Goal: Task Accomplishment & Management: Manage account settings

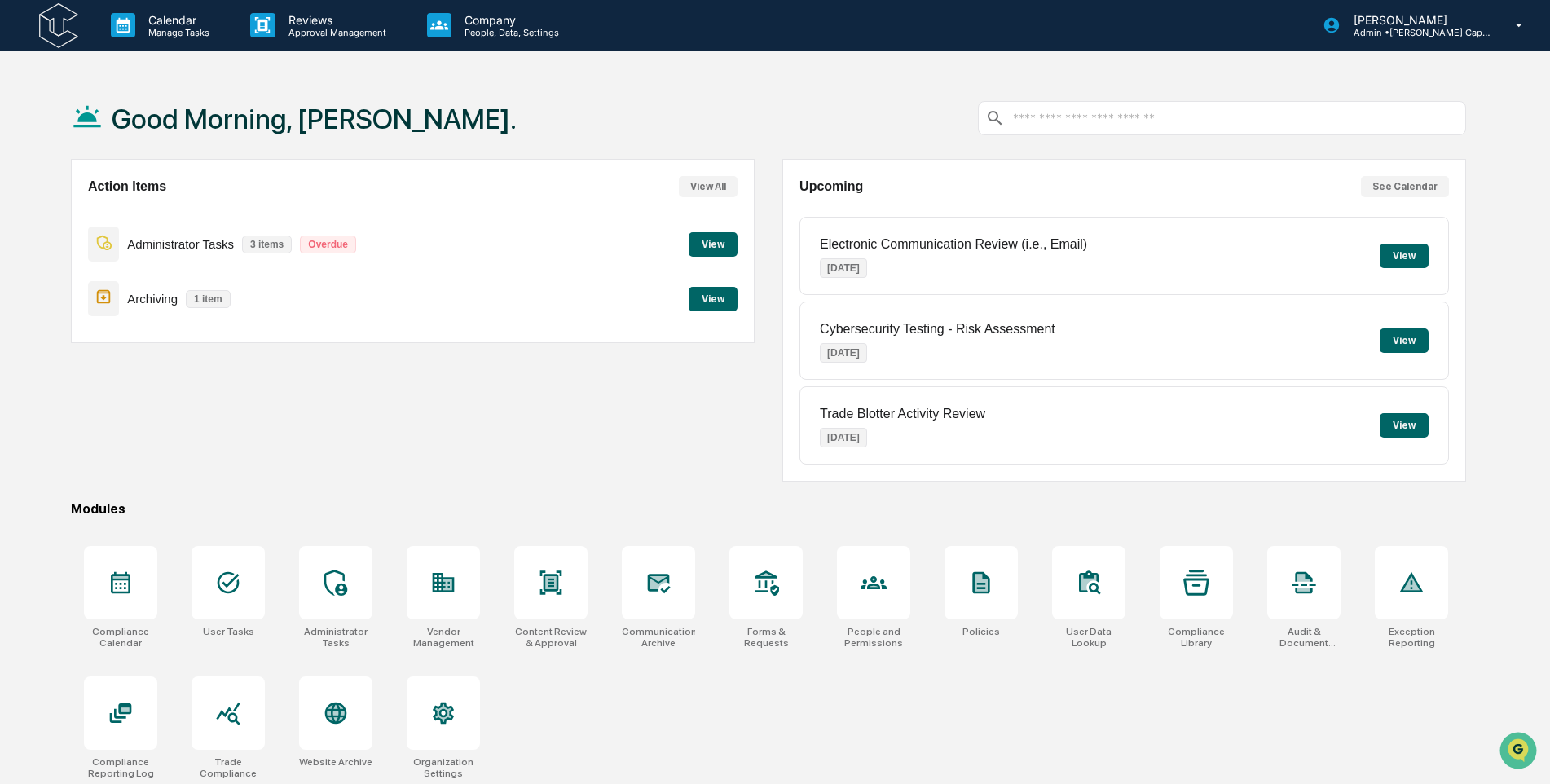
click at [708, 294] on button "View" at bounding box center [713, 299] width 49 height 25
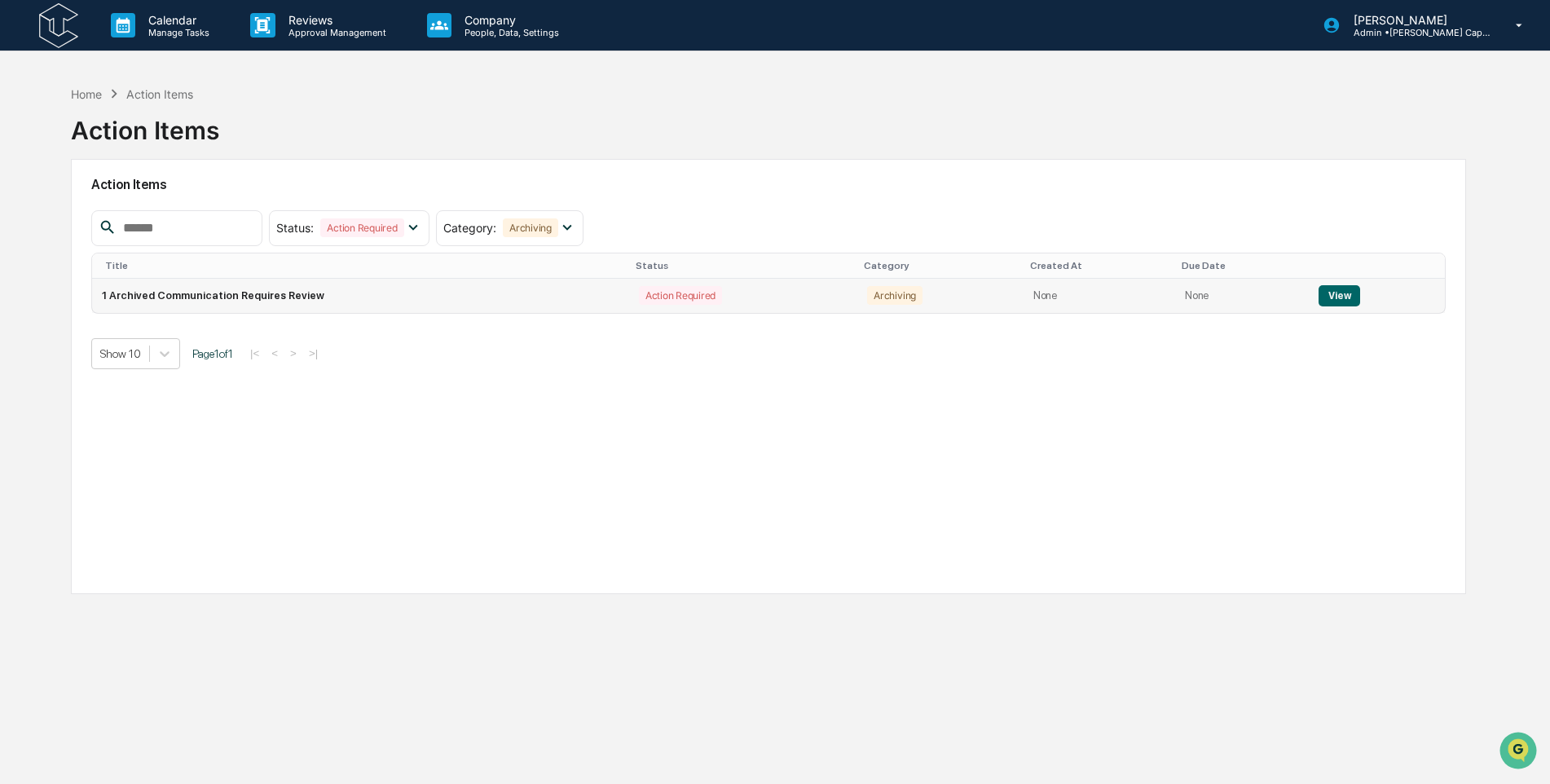
click at [1347, 302] on button "View" at bounding box center [1339, 296] width 42 height 21
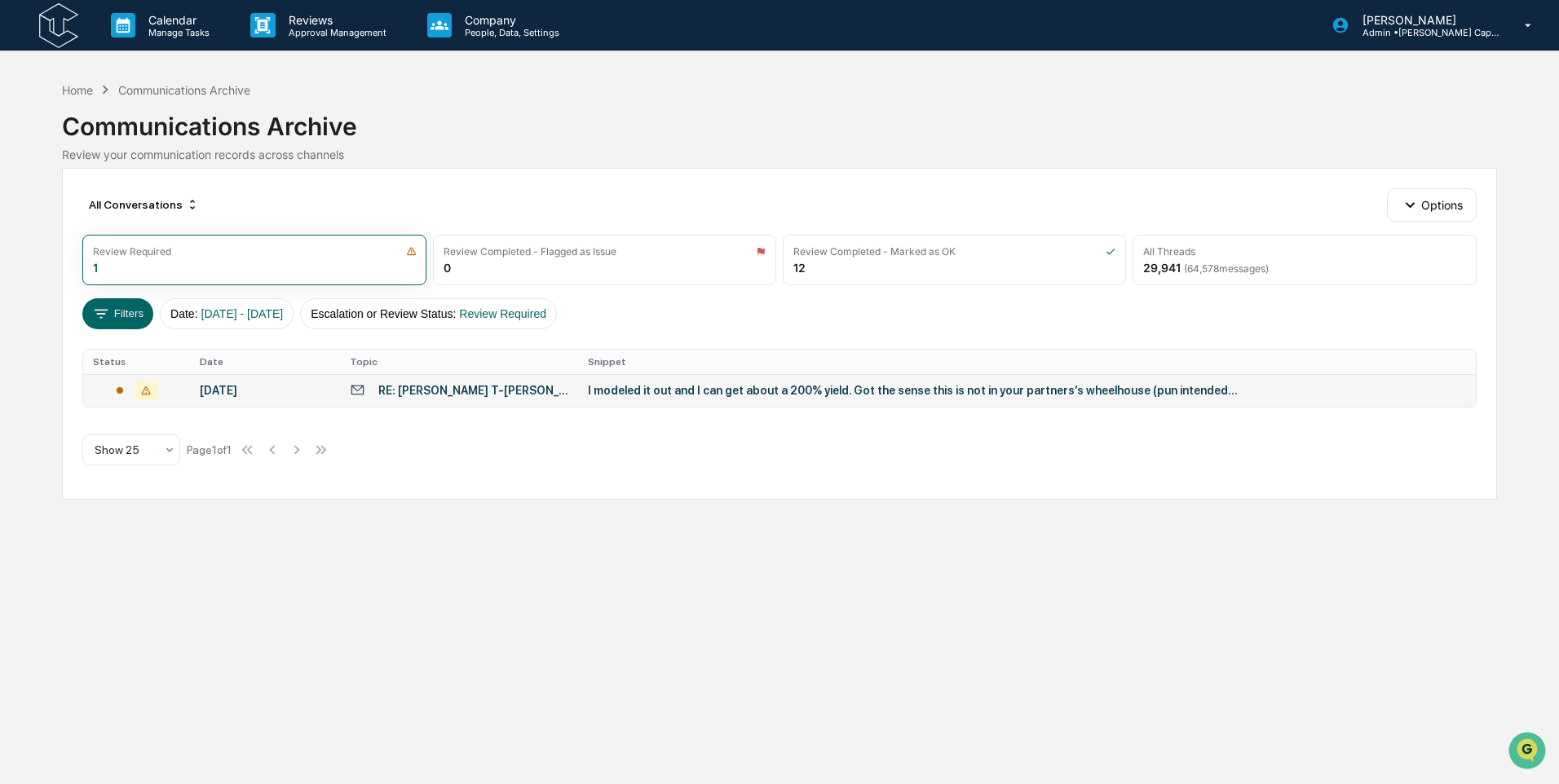
click at [689, 389] on div "I modeled it out and I can get about a 200% yield. Got the sense this is not in…" at bounding box center [914, 390] width 652 height 13
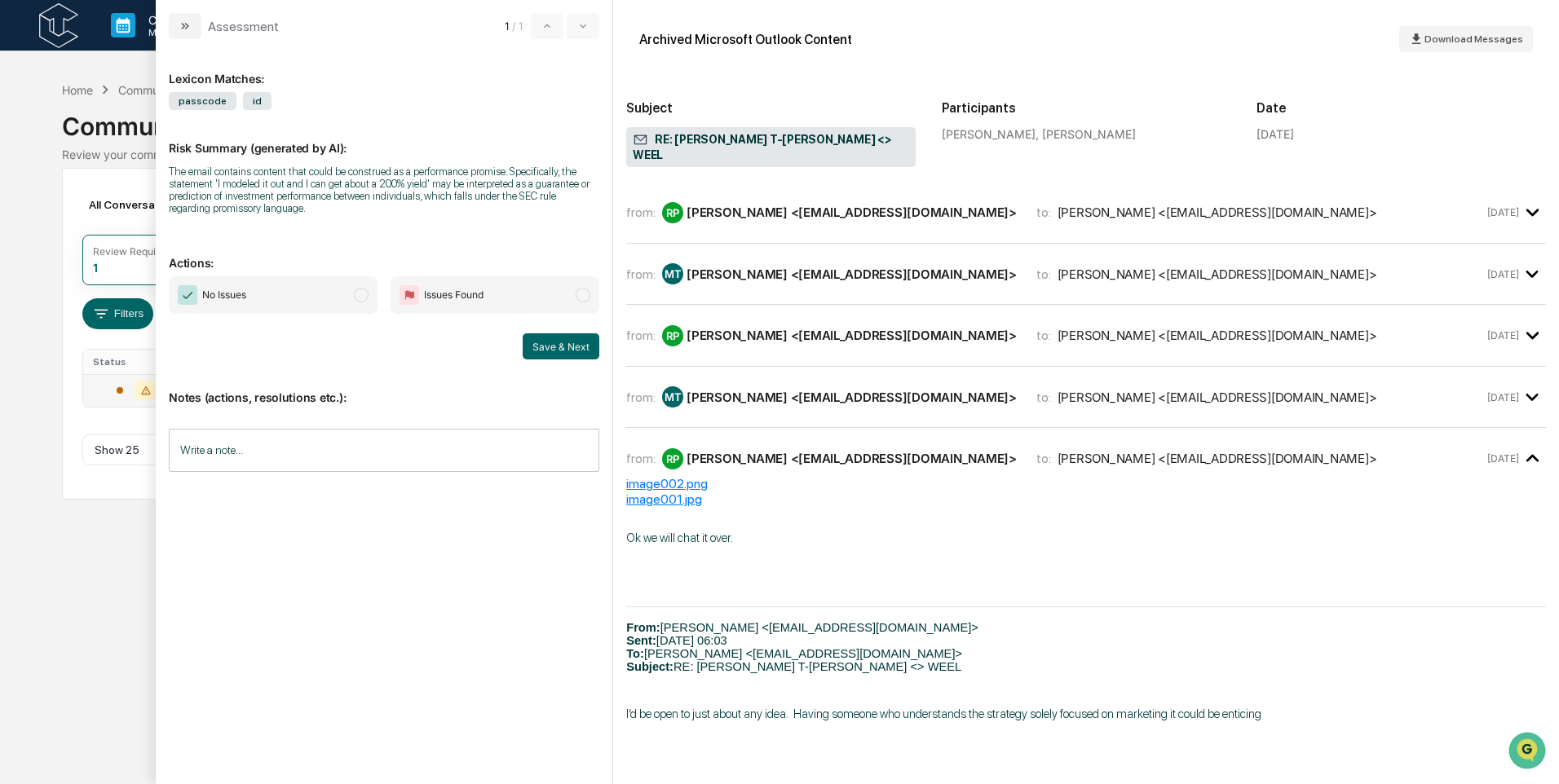
click at [341, 296] on span "No Issues" at bounding box center [273, 295] width 208 height 38
click at [568, 354] on button "Save & Next" at bounding box center [560, 347] width 76 height 26
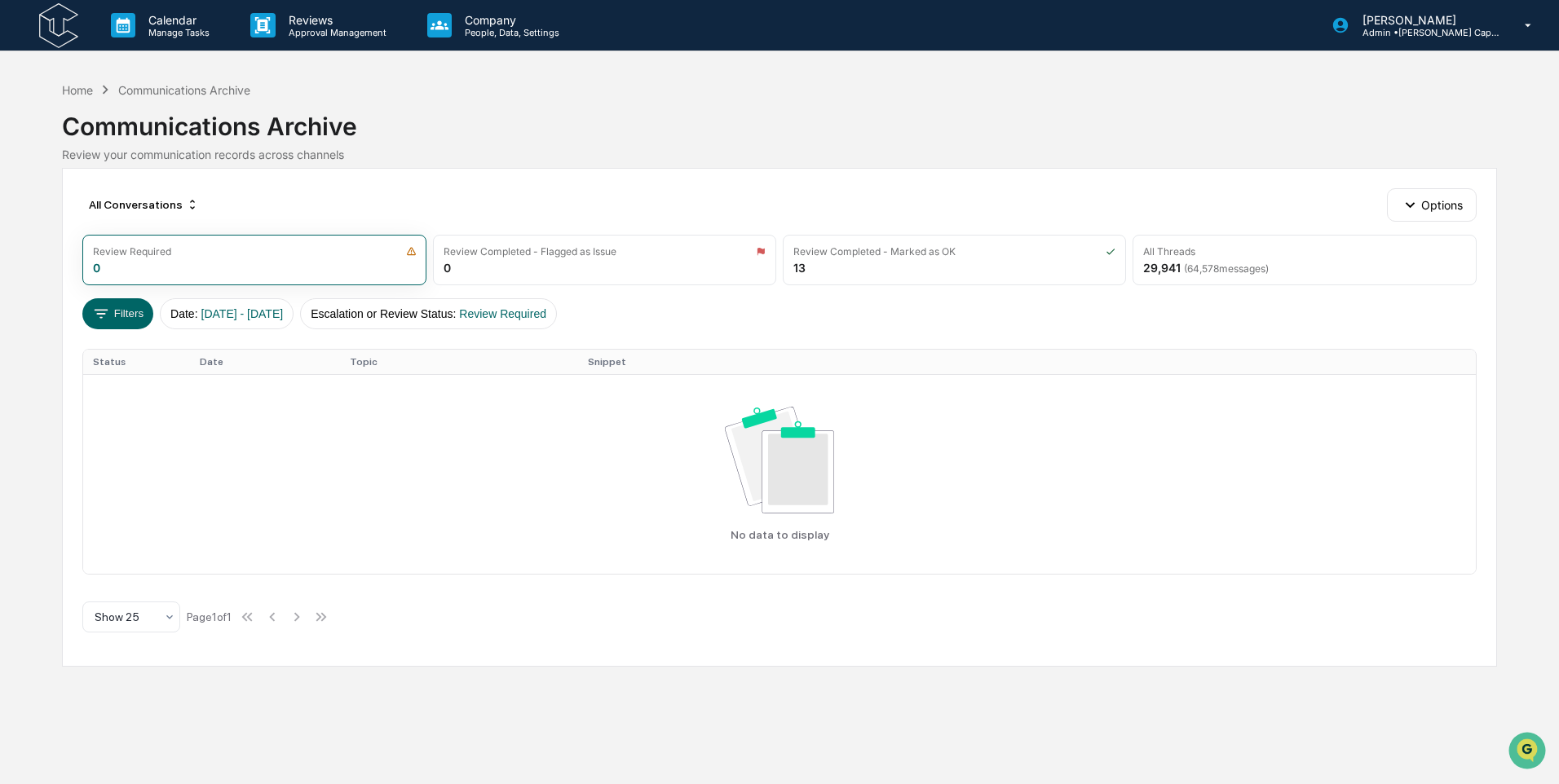
click at [72, 24] on img at bounding box center [59, 25] width 39 height 45
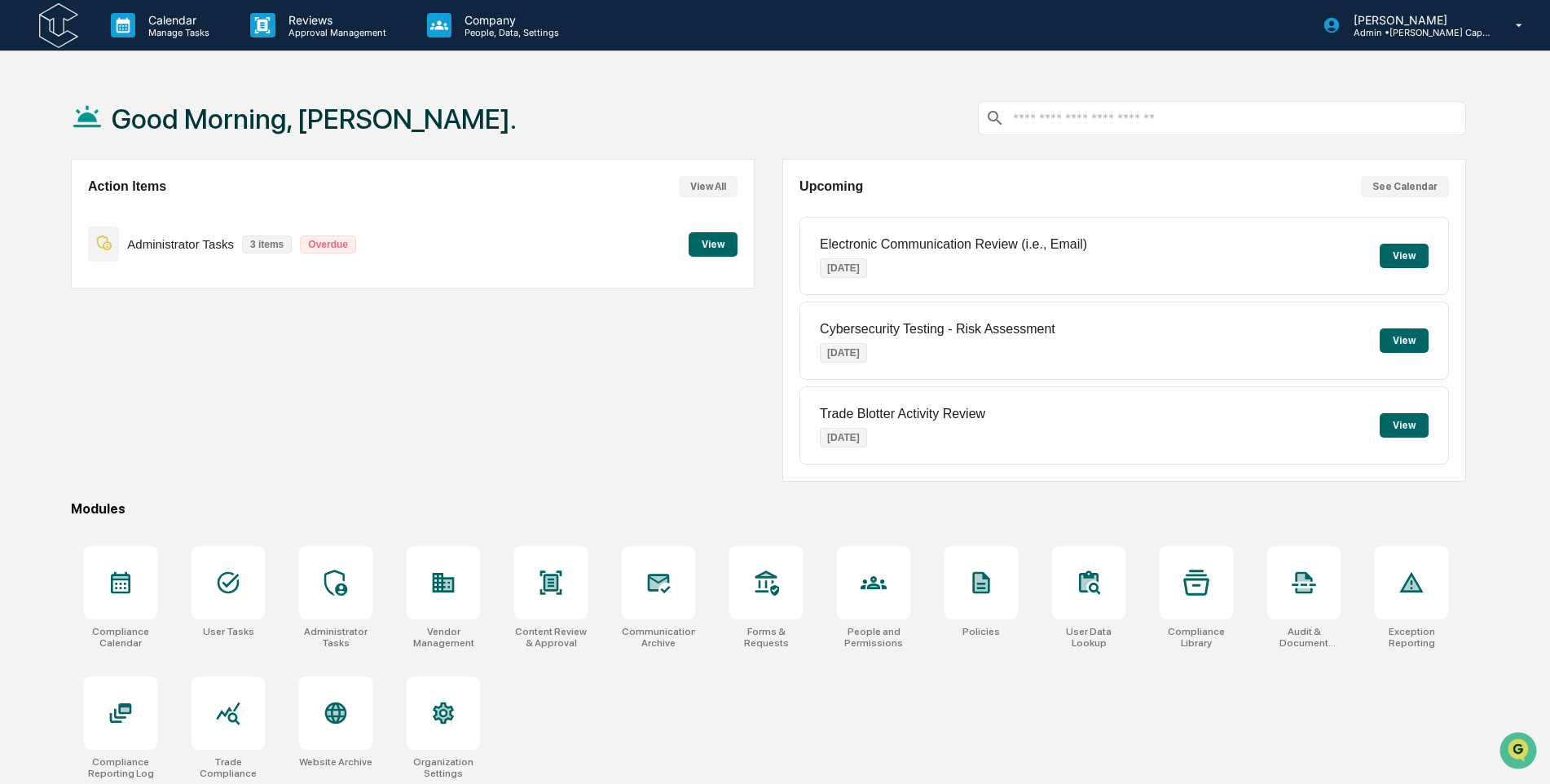
click at [700, 244] on button "View" at bounding box center [713, 244] width 49 height 25
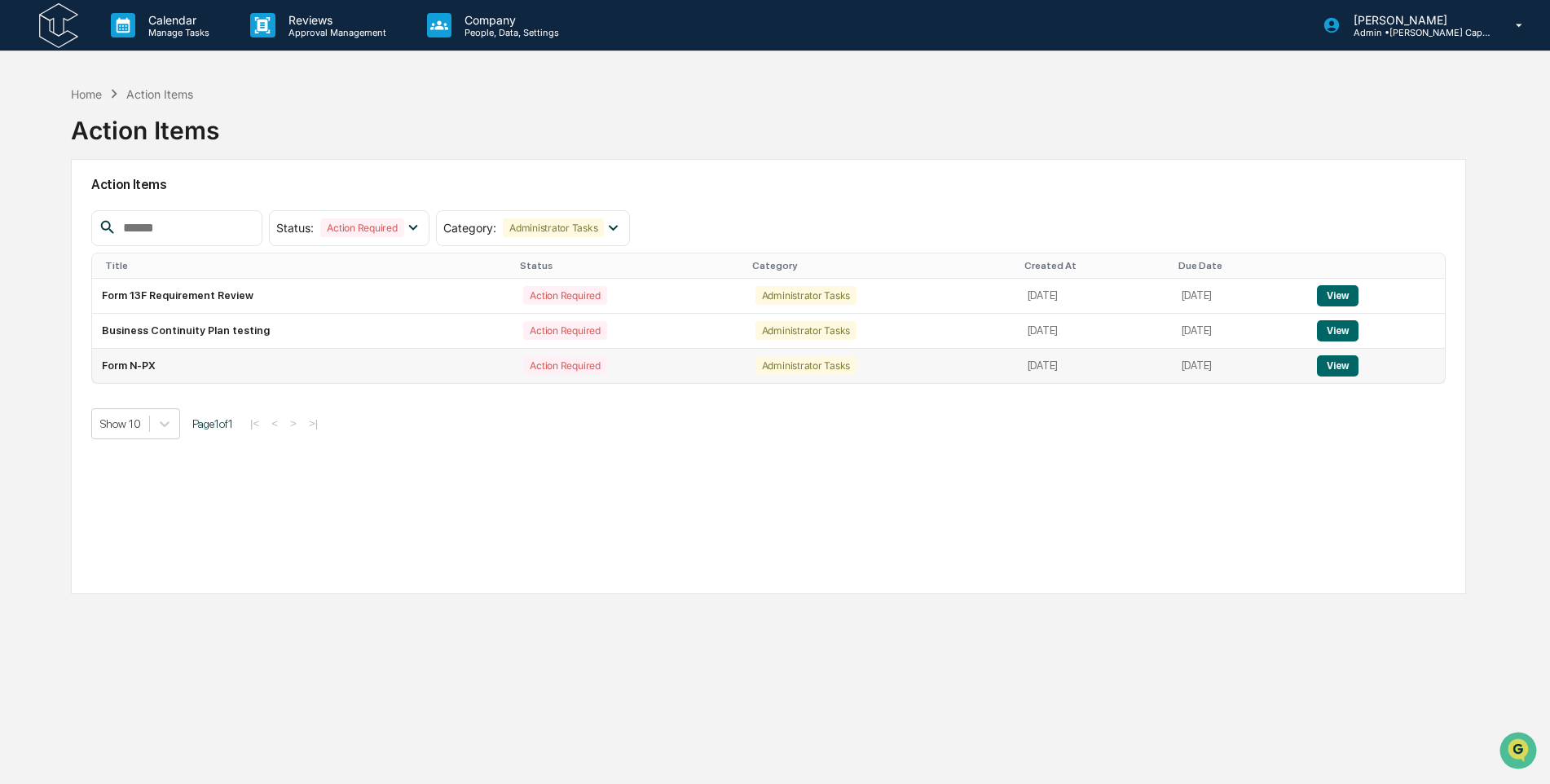
click at [1353, 365] on button "View" at bounding box center [1338, 366] width 42 height 21
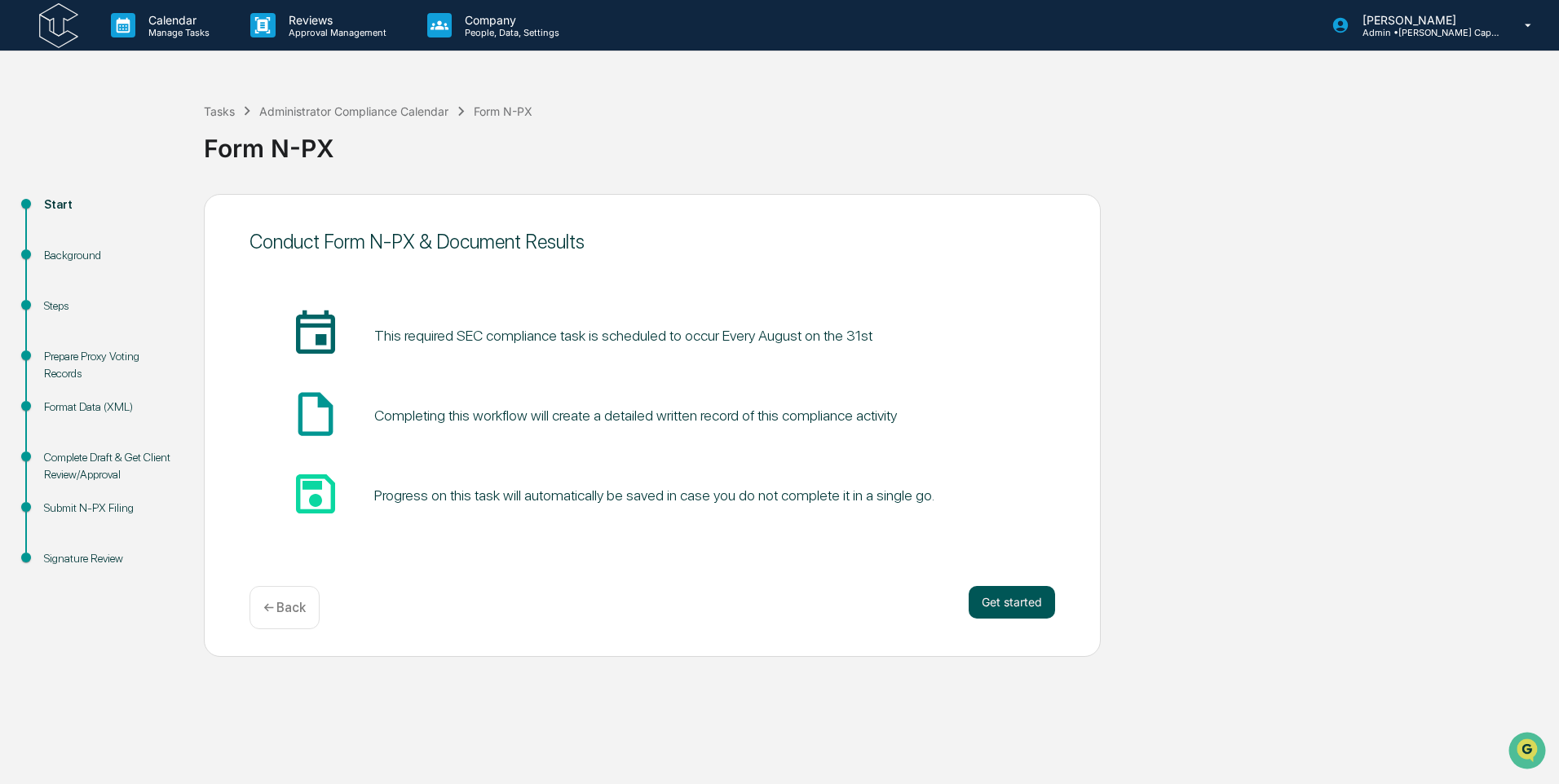
click at [1011, 598] on button "Get started" at bounding box center [1012, 603] width 86 height 33
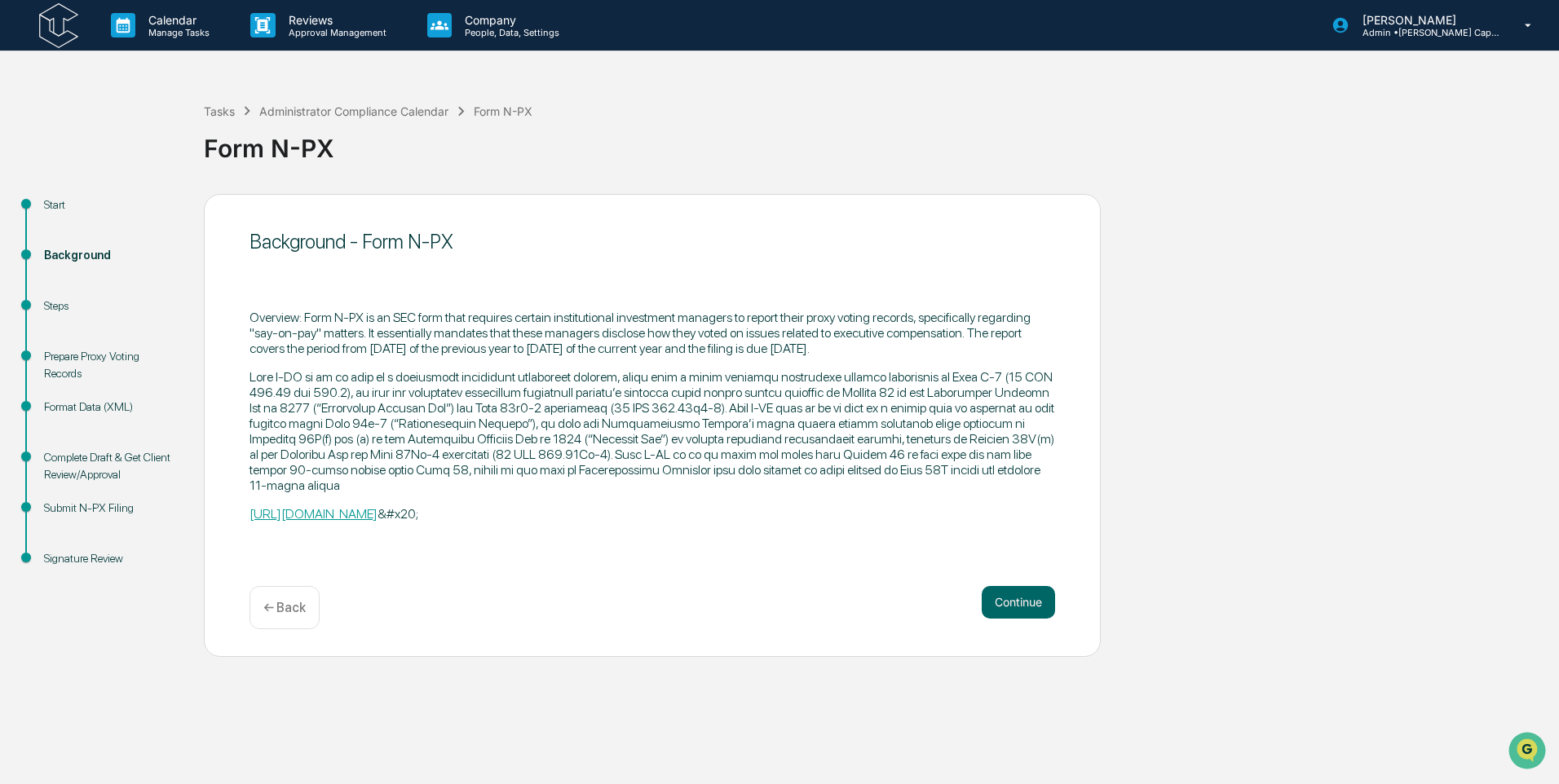
click at [1011, 598] on button "Continue" at bounding box center [1018, 603] width 73 height 33
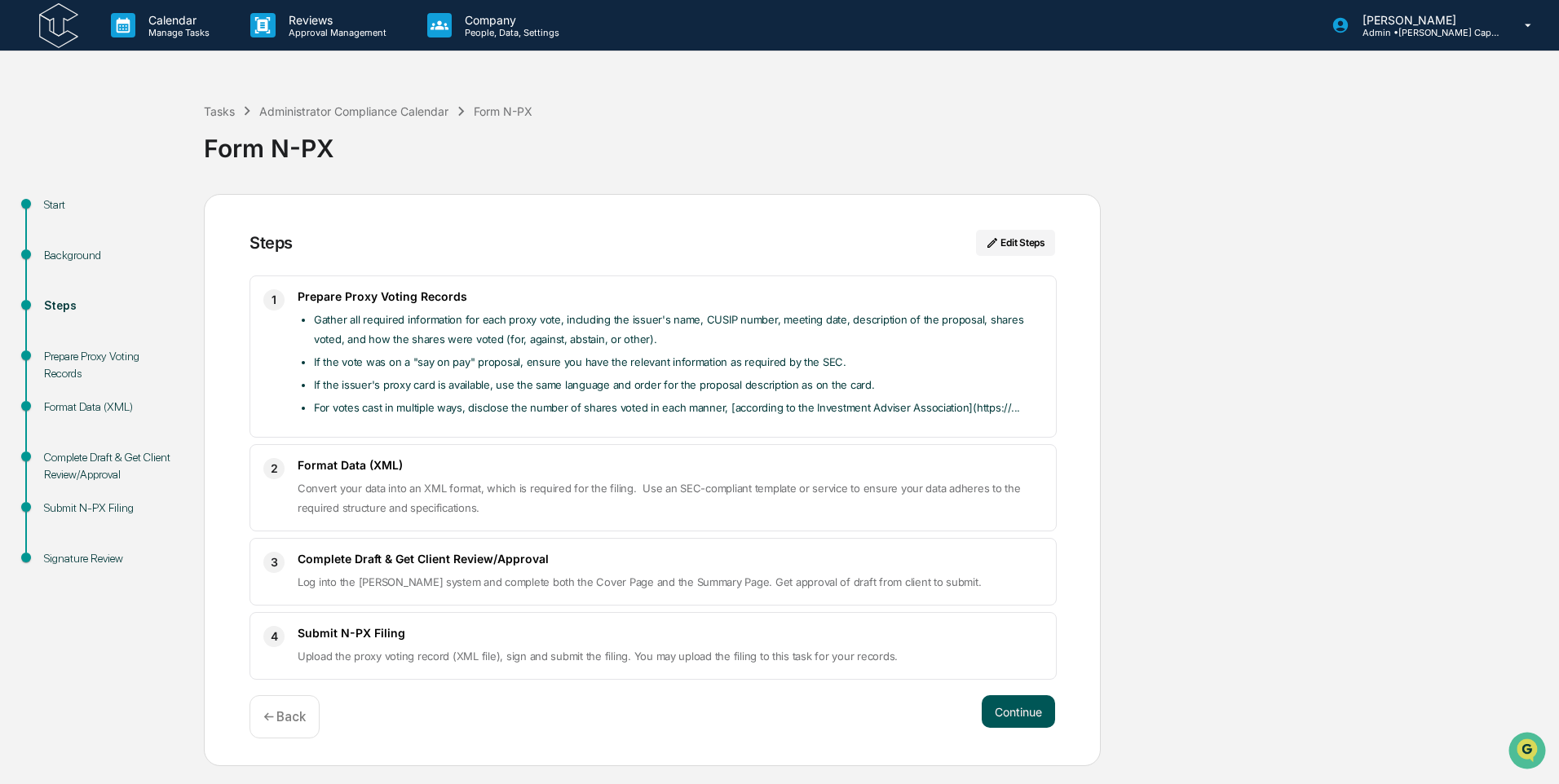
click at [997, 717] on button "Continue" at bounding box center [1018, 712] width 73 height 33
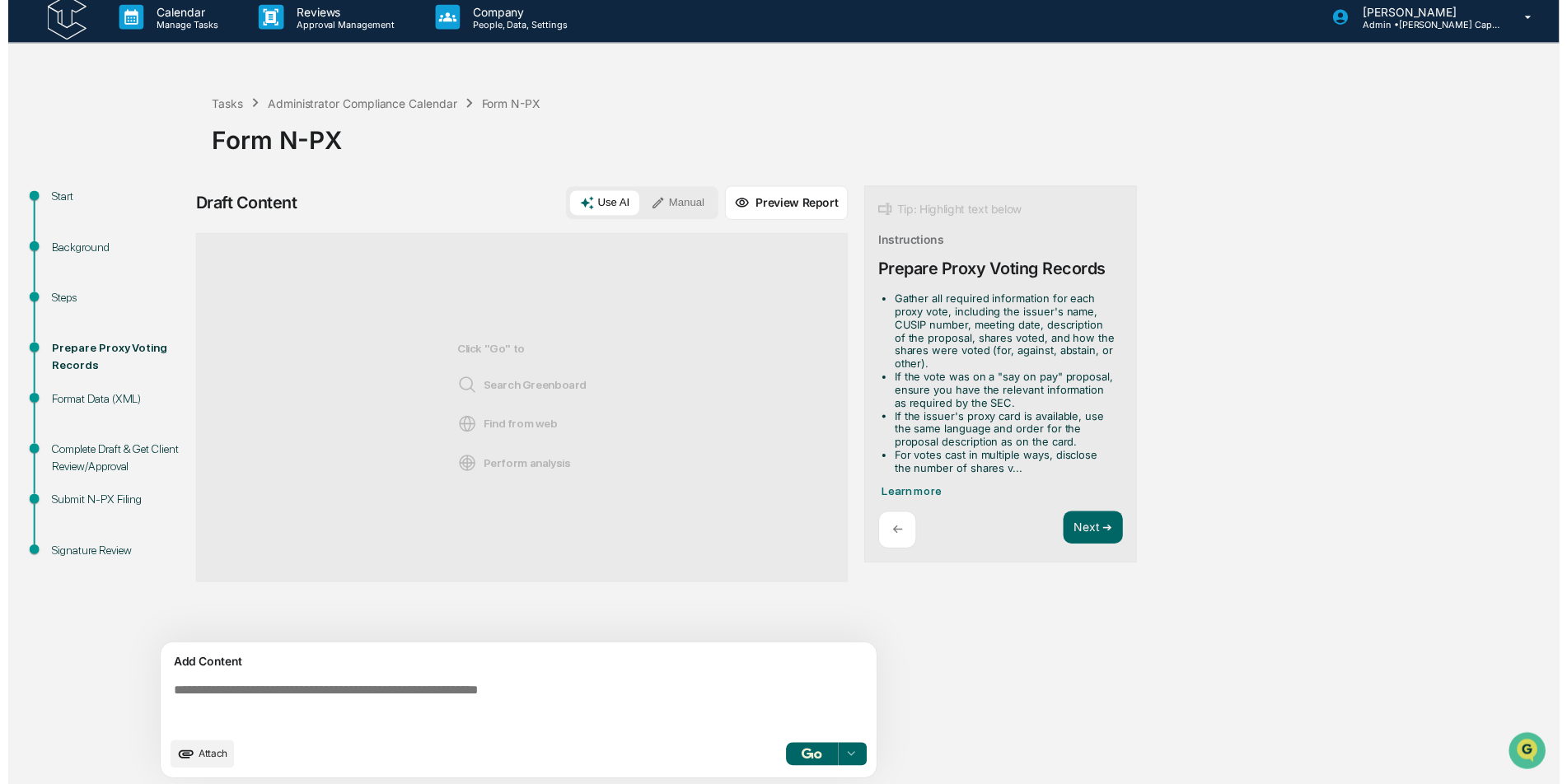
scroll to position [12, 0]
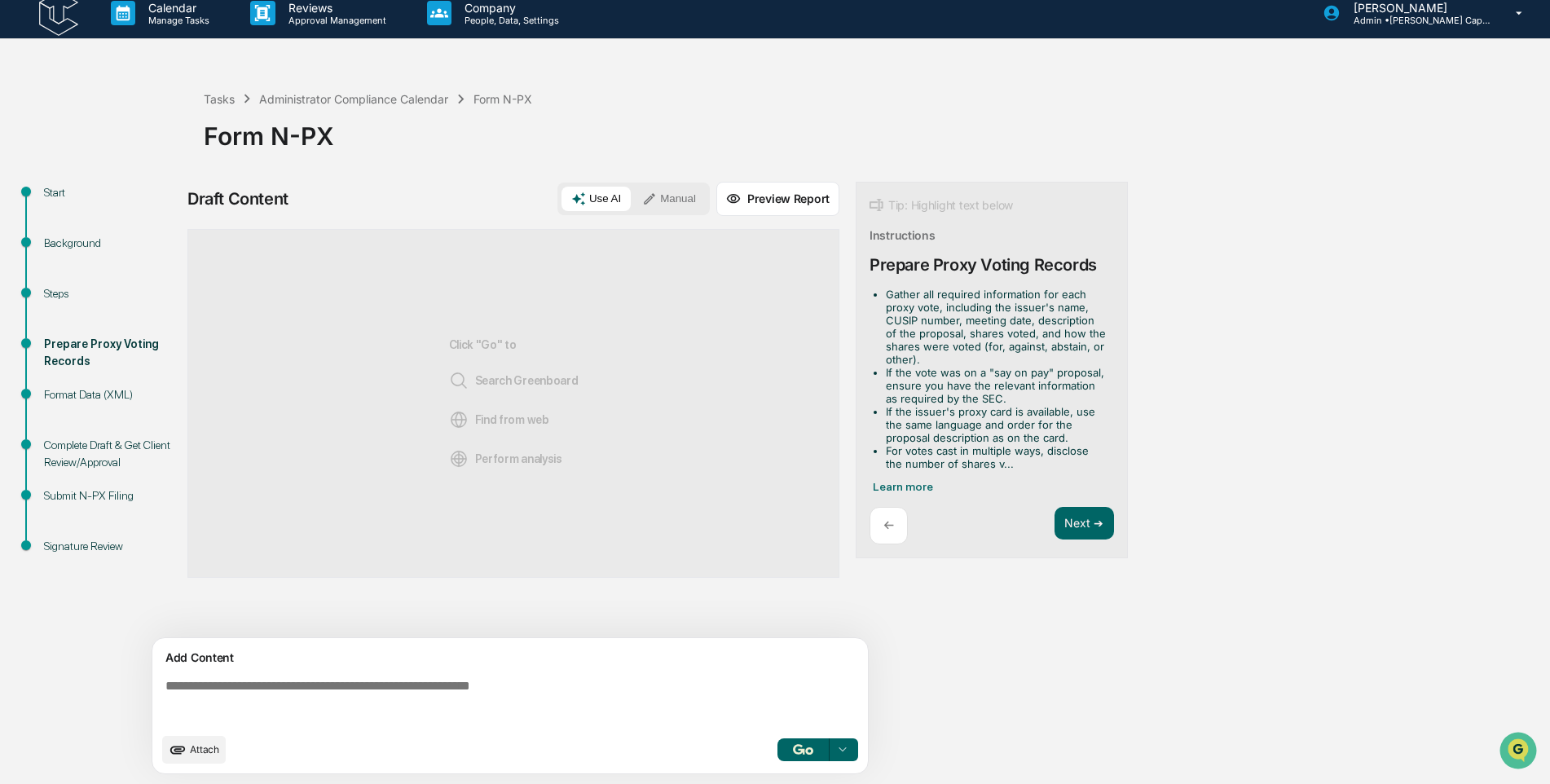
click at [52, 547] on div "Signature Review" at bounding box center [111, 546] width 134 height 17
click at [45, 7] on img at bounding box center [59, 13] width 39 height 45
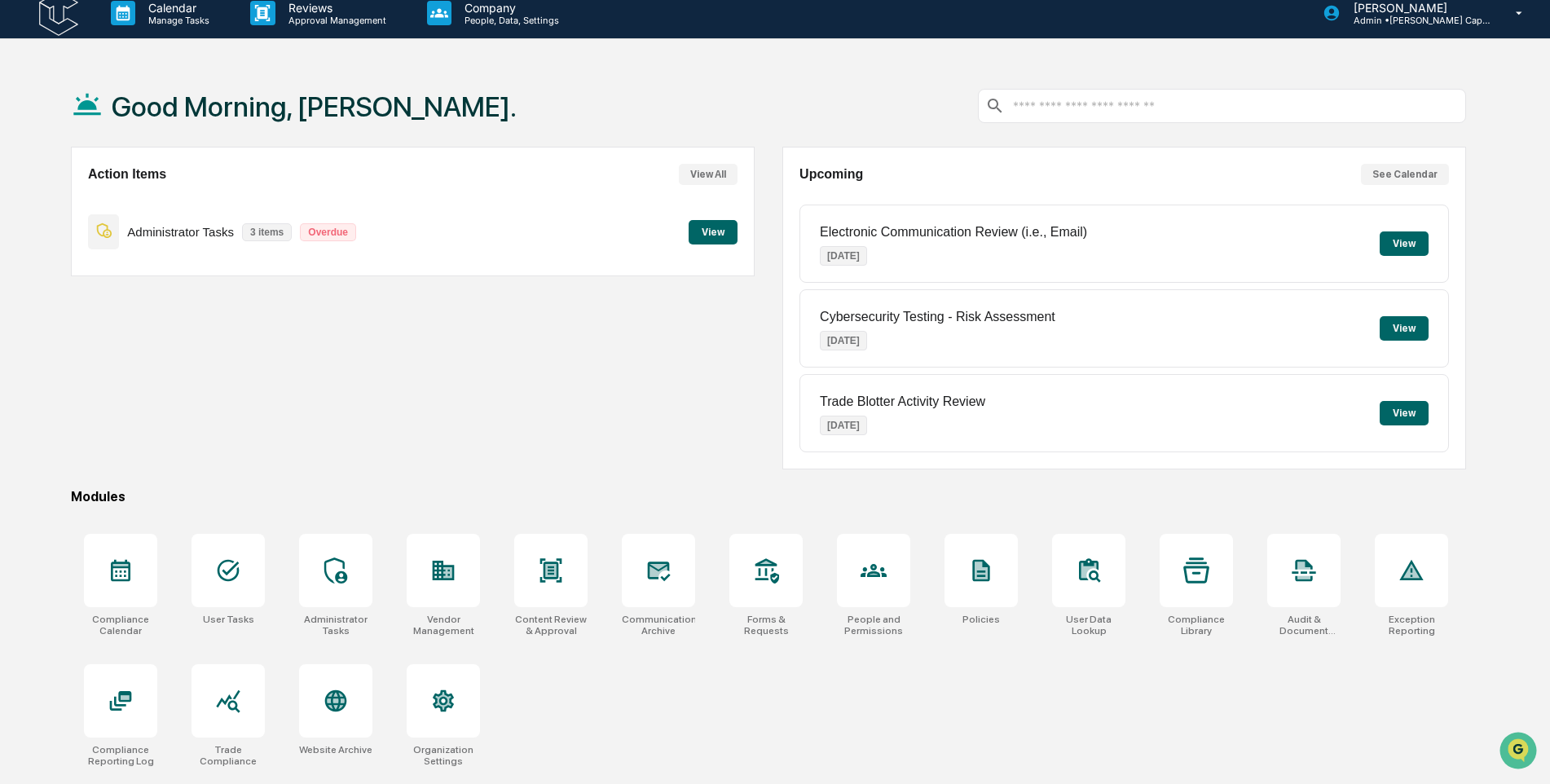
click at [705, 230] on button "View" at bounding box center [713, 232] width 49 height 25
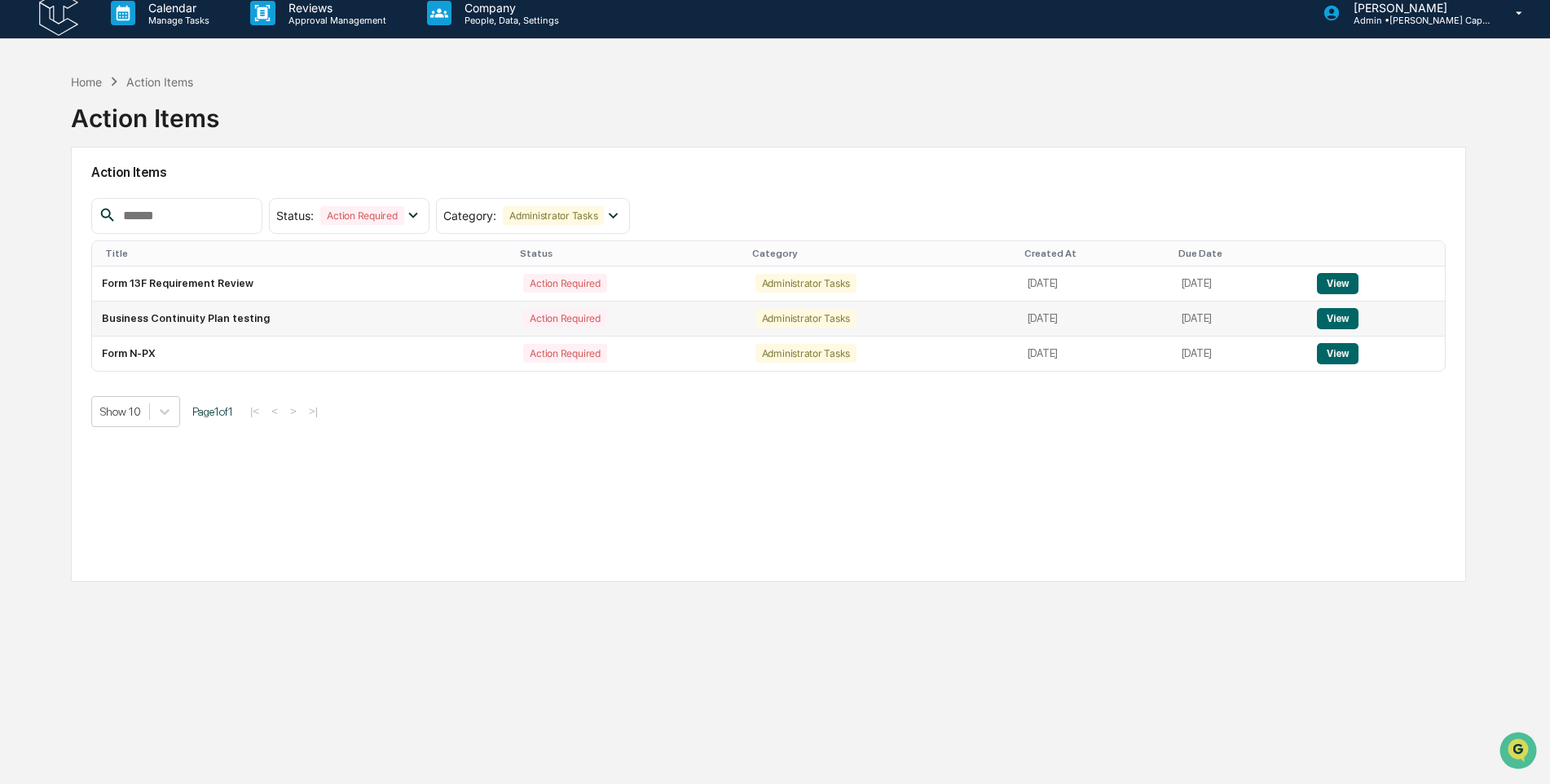
click at [1343, 315] on button "View" at bounding box center [1338, 319] width 42 height 21
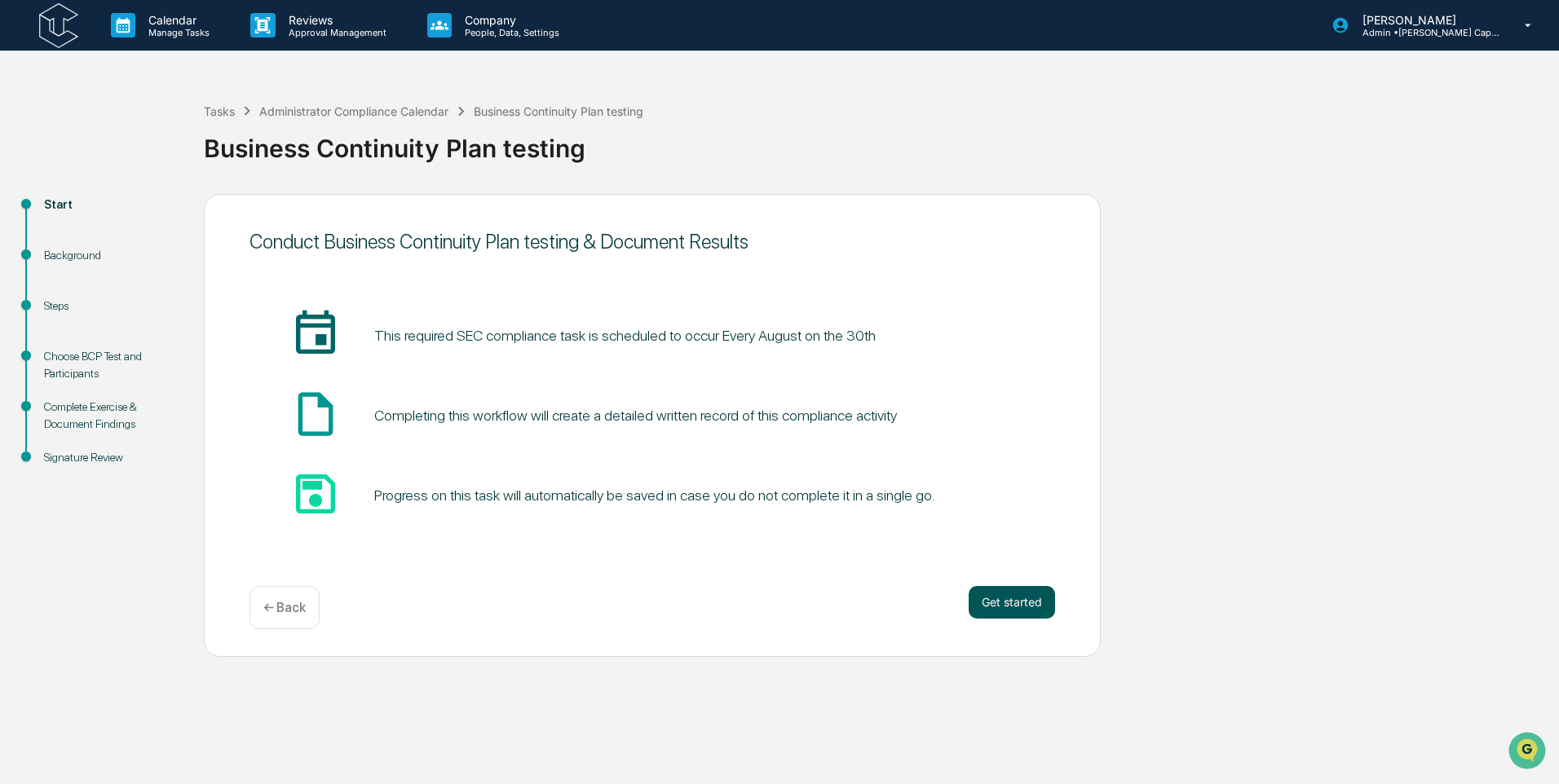
click at [1006, 603] on button "Get started" at bounding box center [1012, 603] width 86 height 33
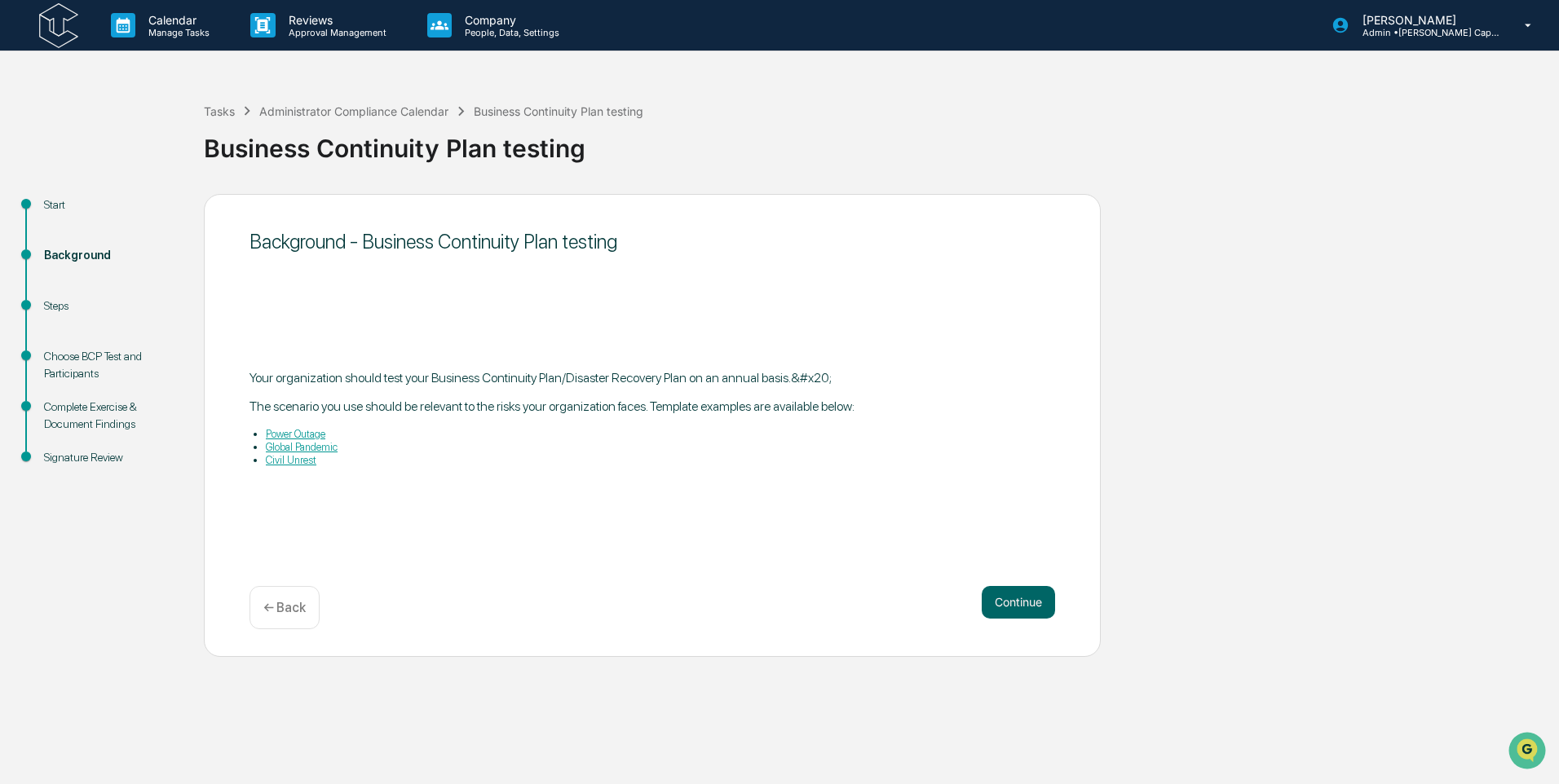
click at [1006, 603] on button "Continue" at bounding box center [1018, 603] width 73 height 33
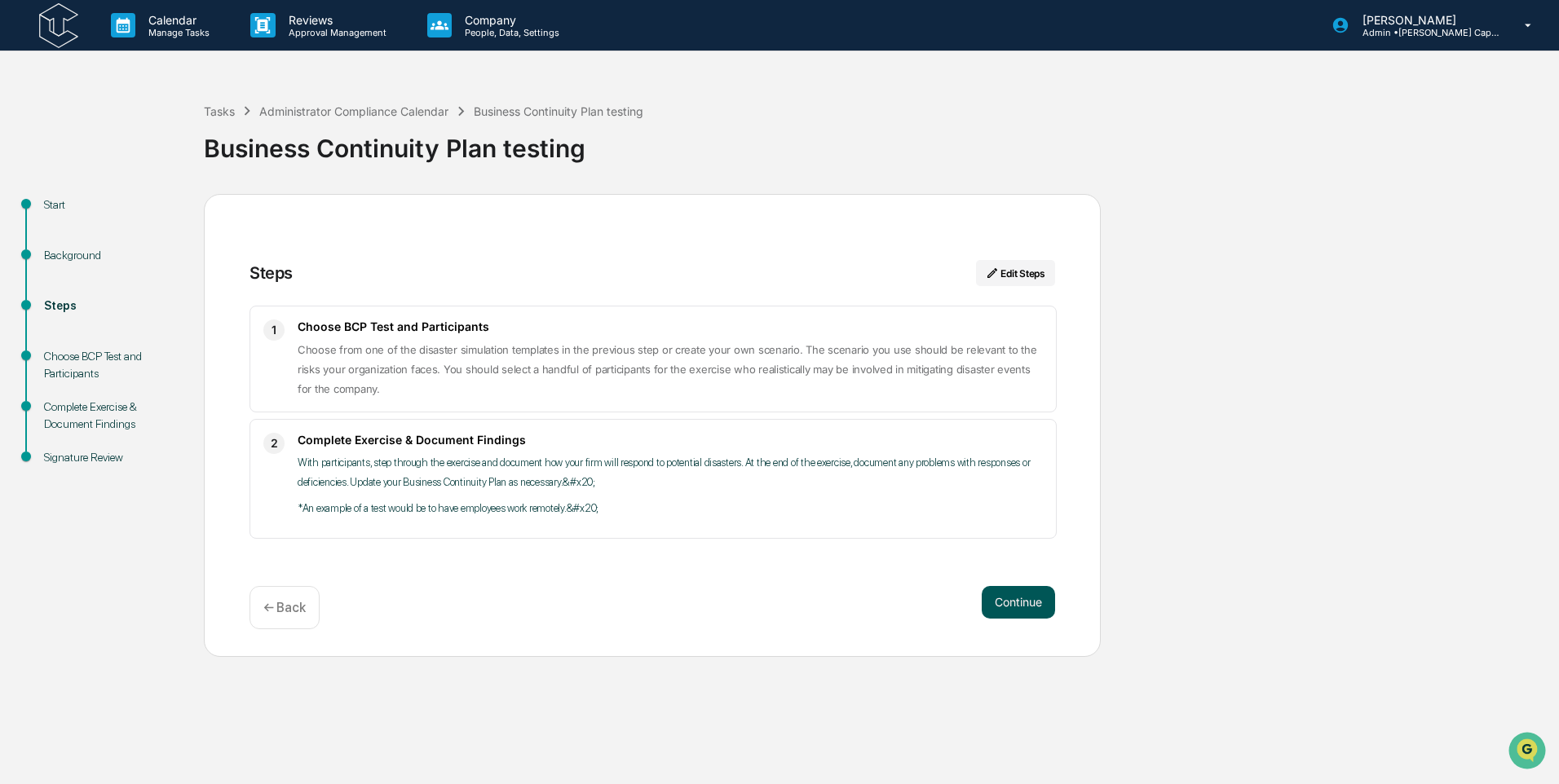
click at [1011, 607] on button "Continue" at bounding box center [1018, 603] width 73 height 33
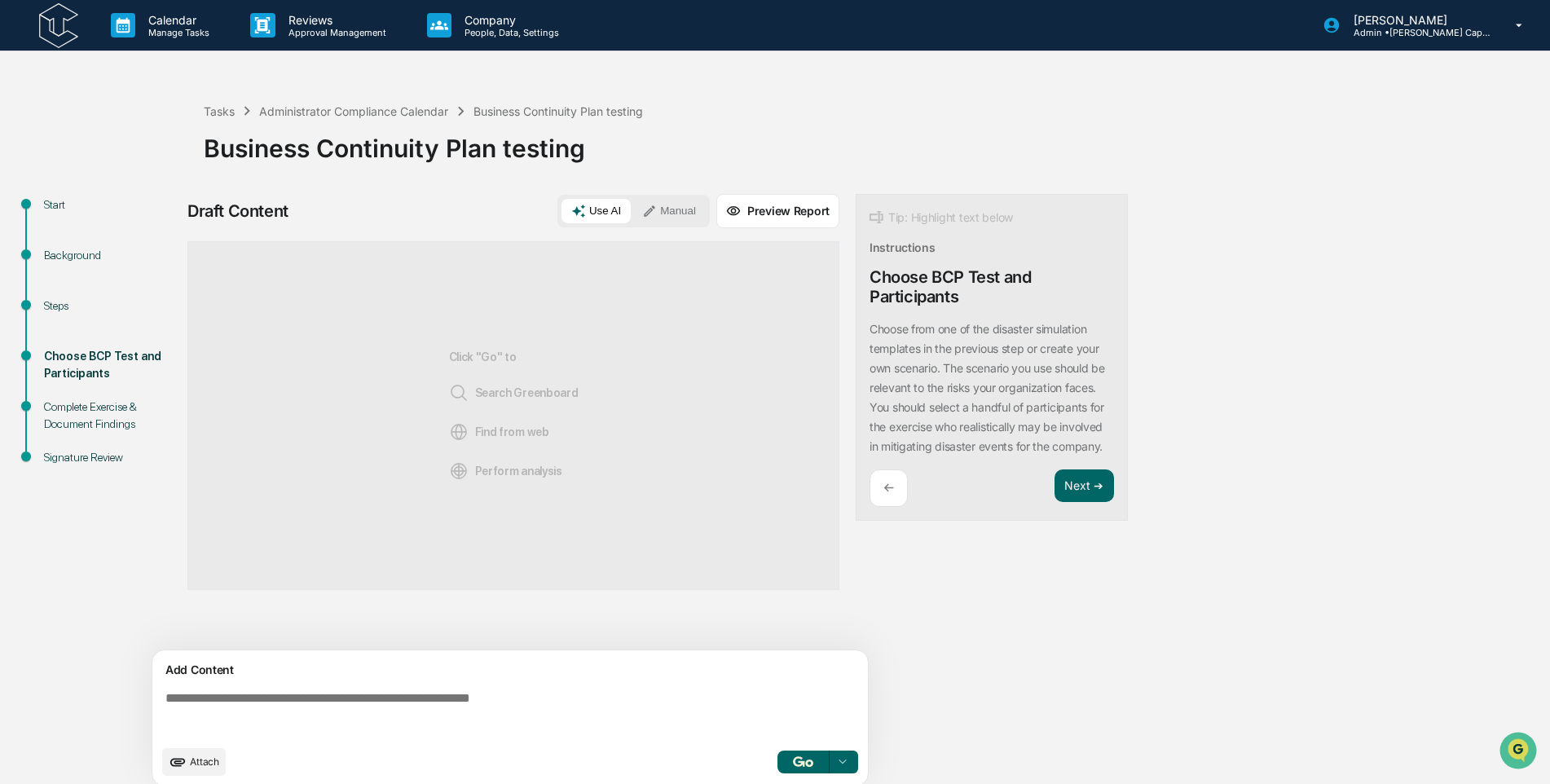
click at [70, 30] on img at bounding box center [59, 25] width 39 height 45
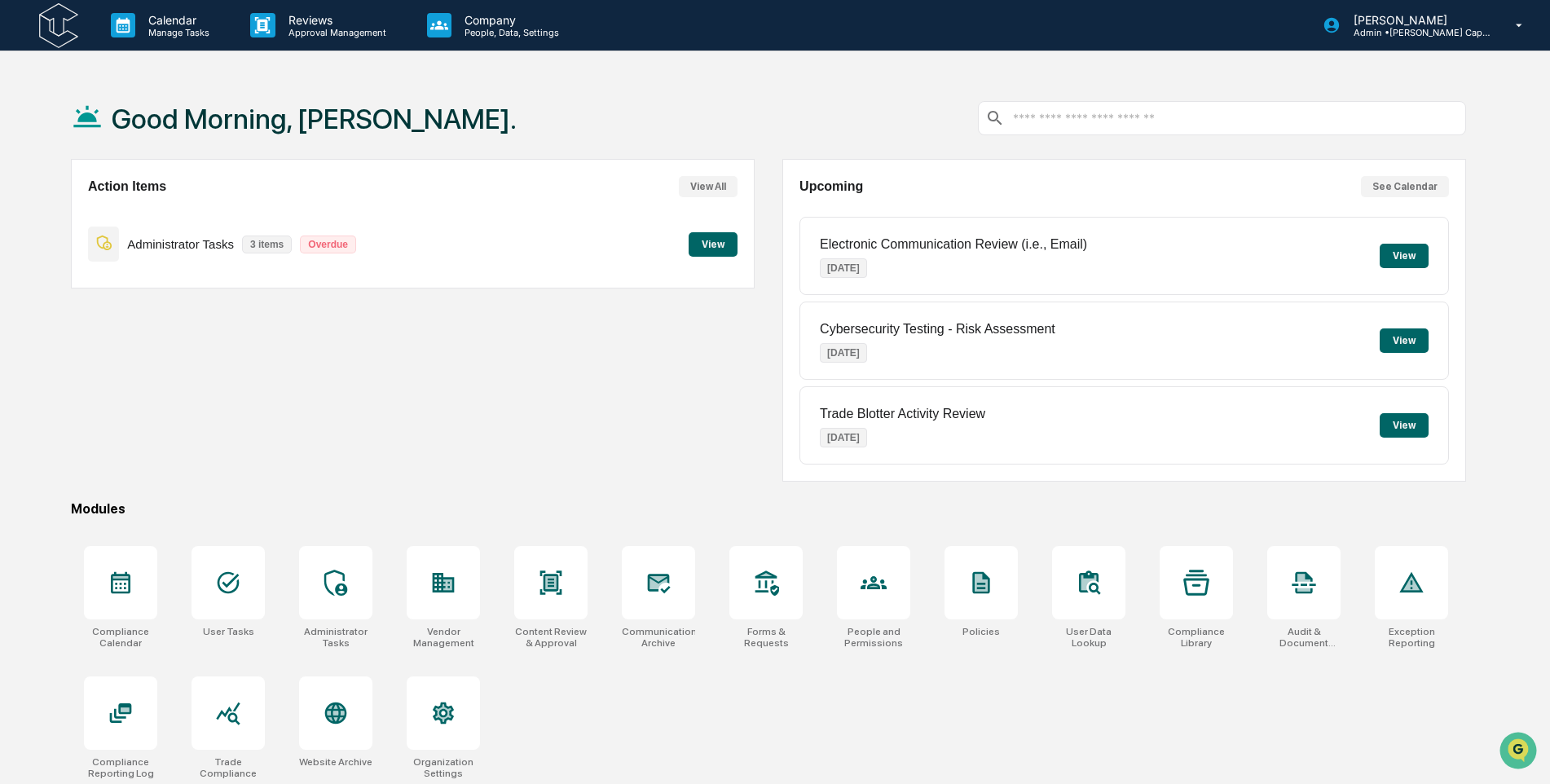
click at [725, 249] on button "View" at bounding box center [713, 244] width 49 height 25
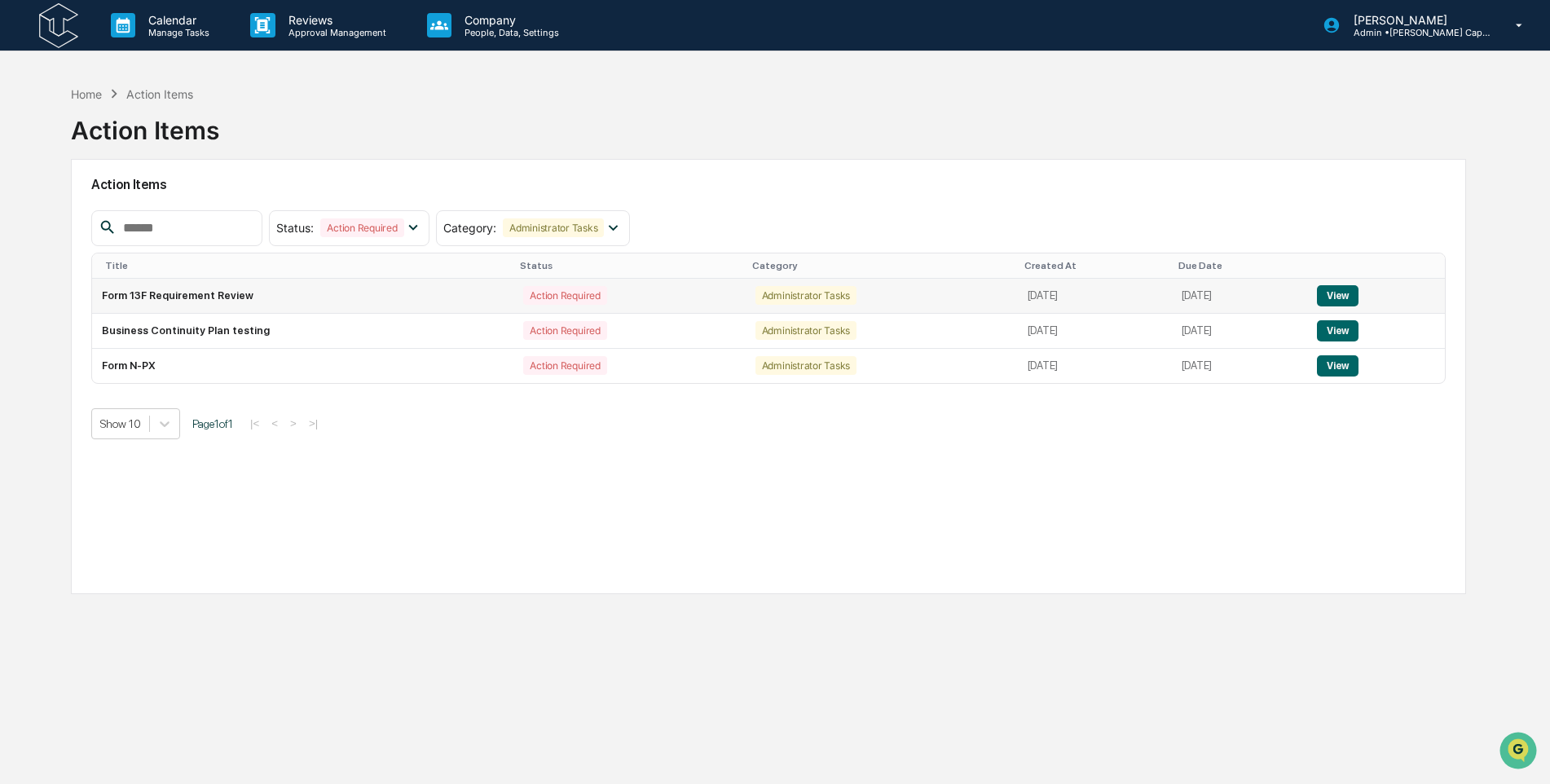
click at [1357, 296] on button "View" at bounding box center [1338, 296] width 42 height 21
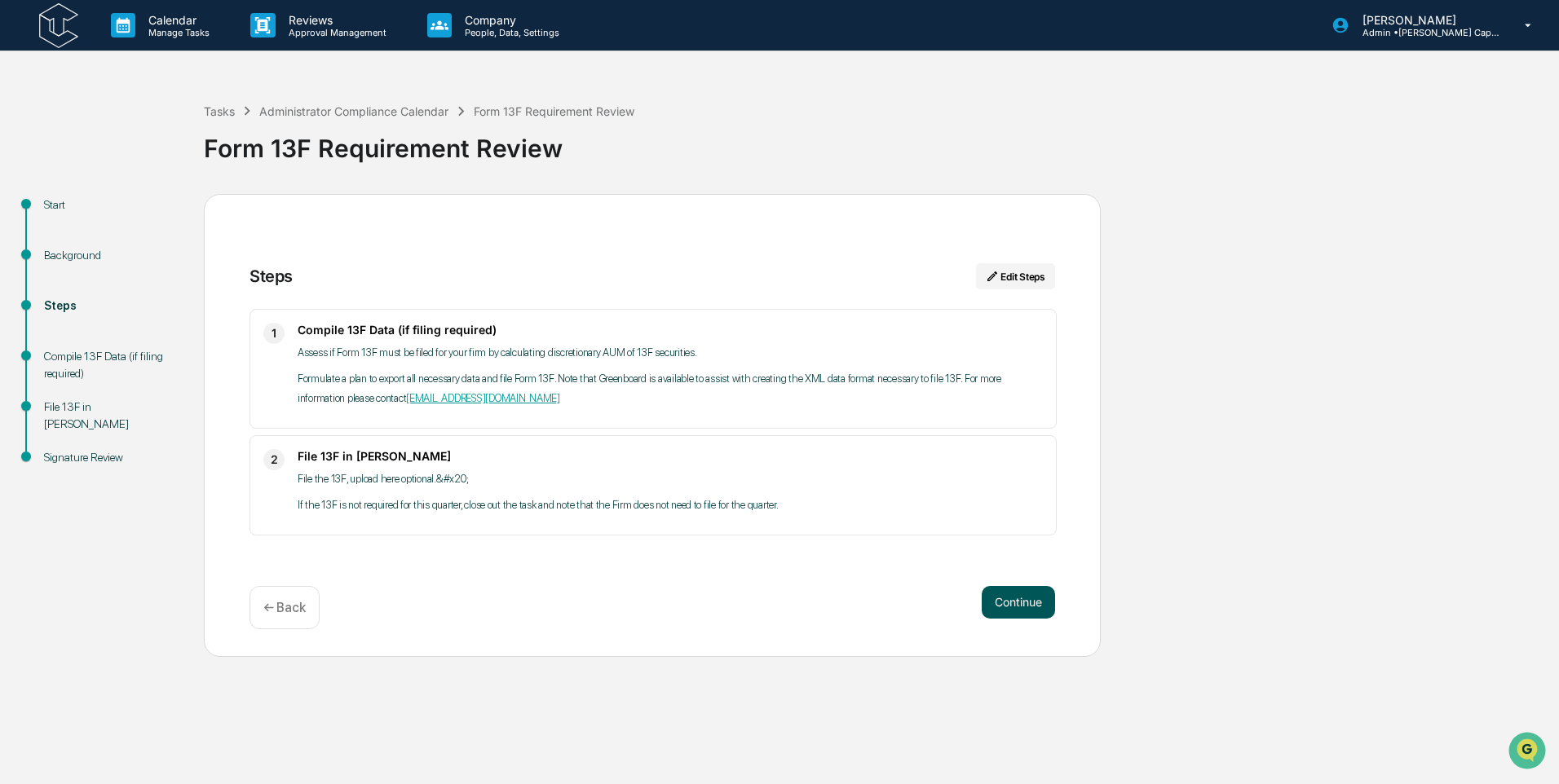
click at [1008, 597] on button "Continue" at bounding box center [1018, 603] width 73 height 33
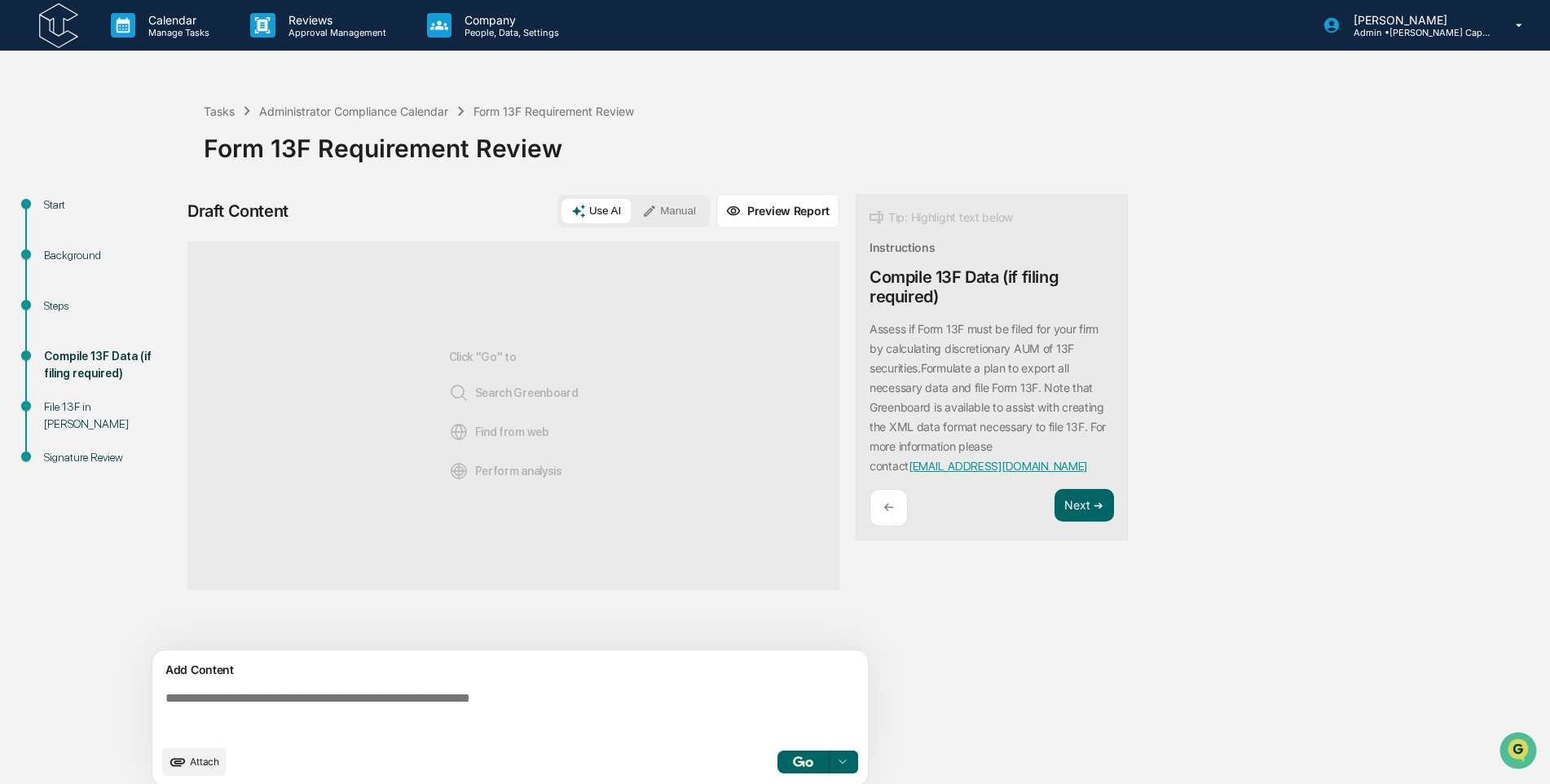
click at [57, 34] on img at bounding box center [59, 25] width 39 height 45
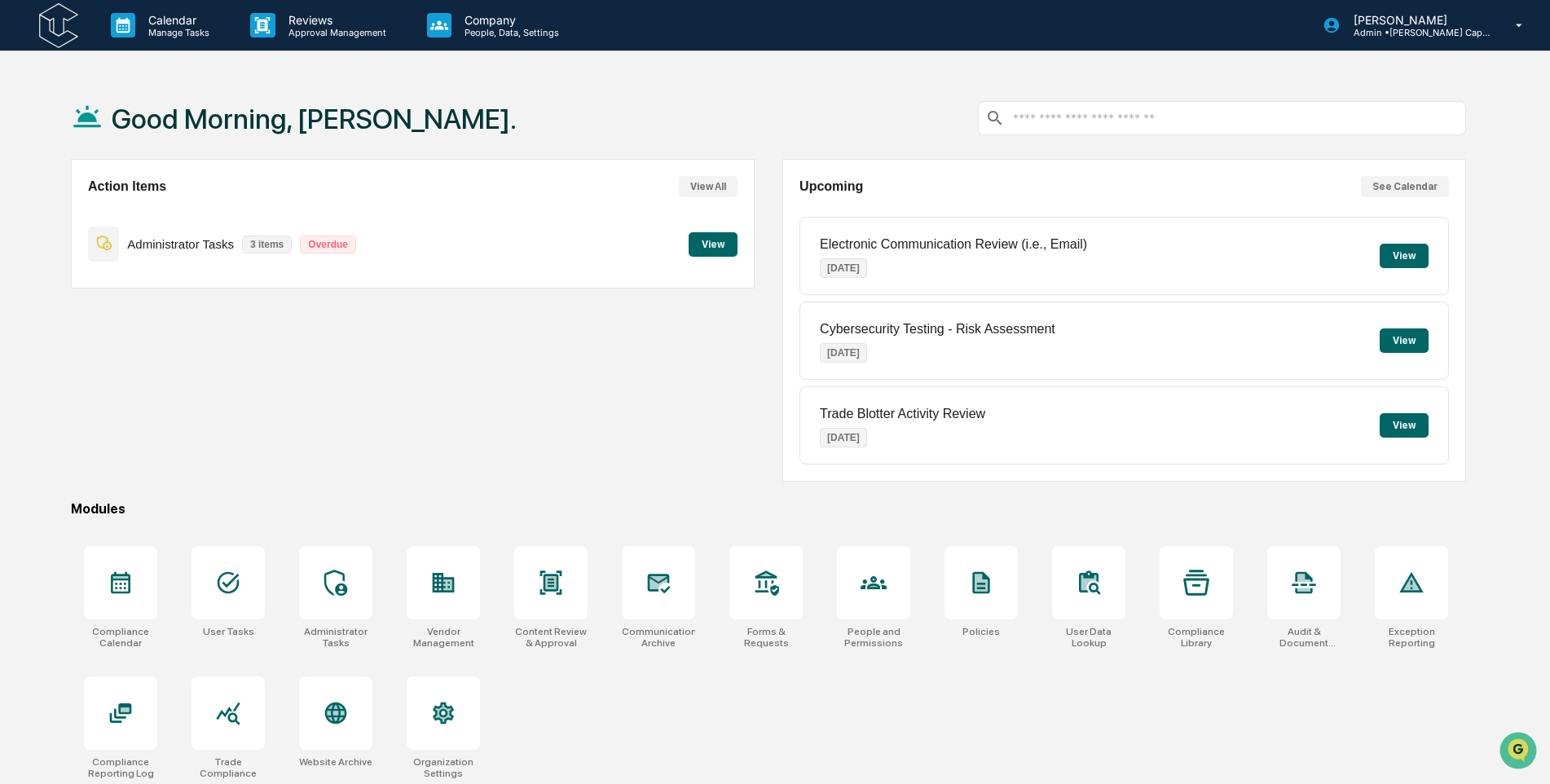
click at [715, 235] on button "View" at bounding box center [713, 244] width 49 height 25
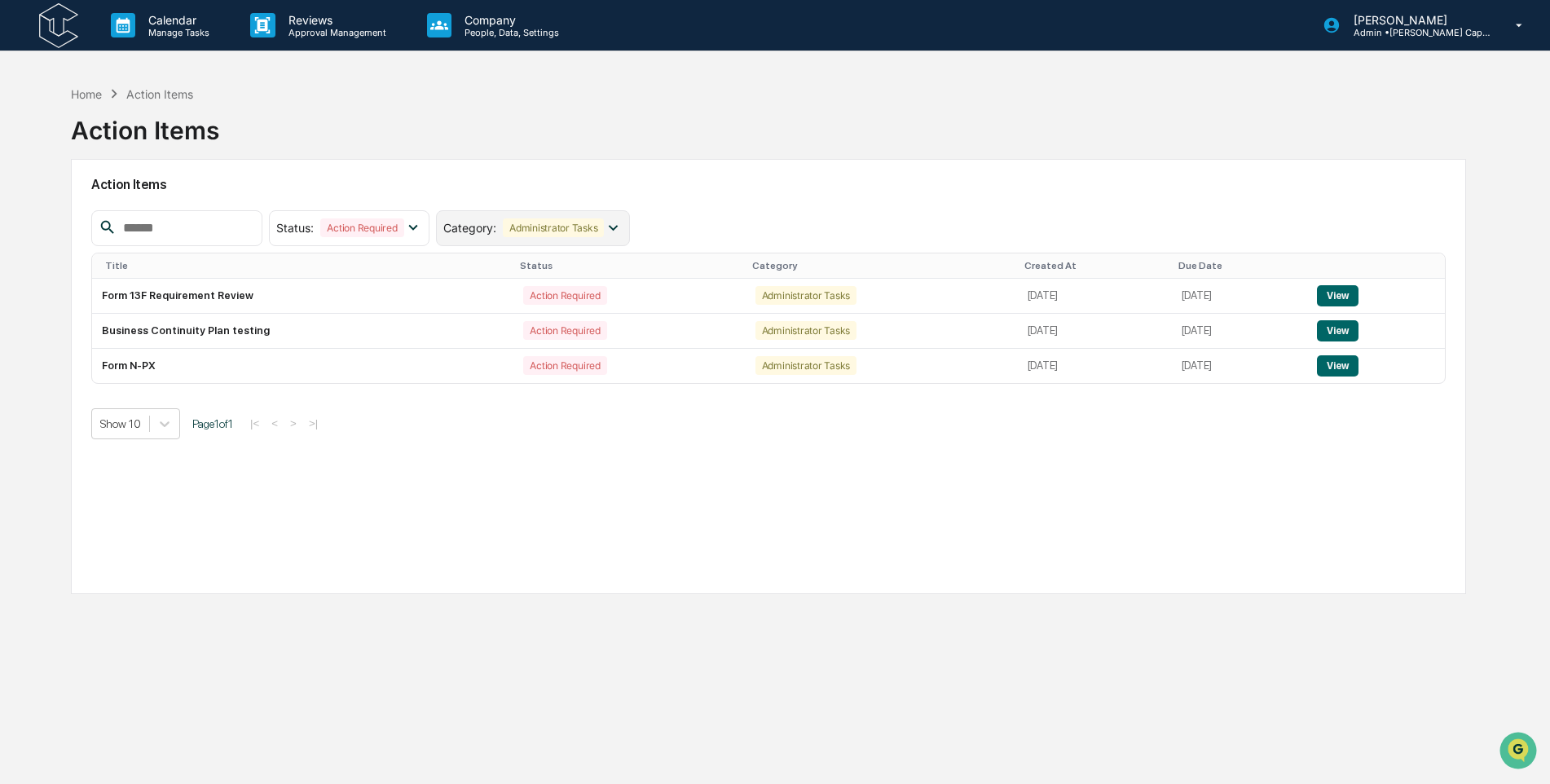
click at [590, 231] on div "Administrator Tasks" at bounding box center [553, 227] width 101 height 19
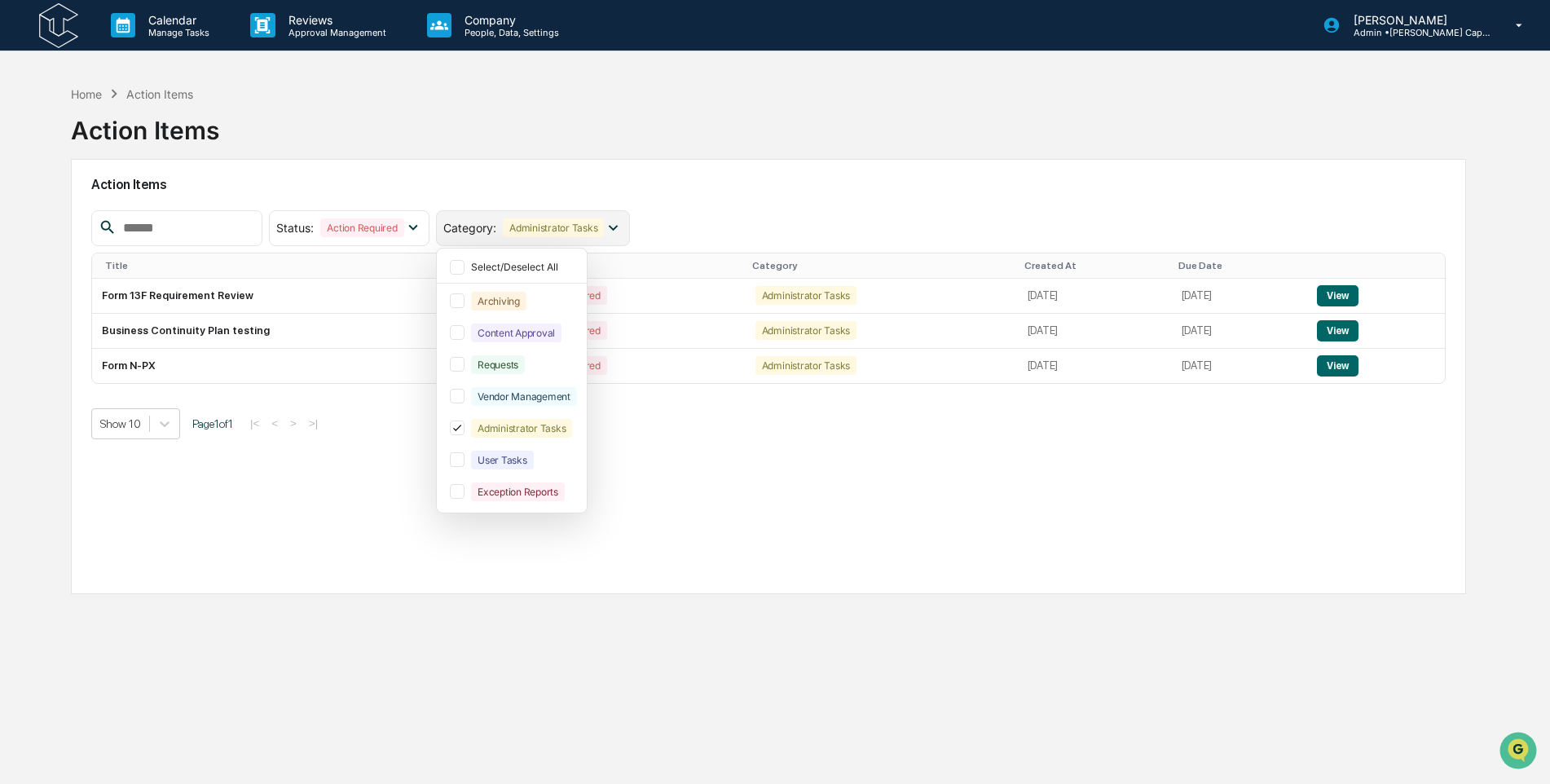
click at [590, 231] on div "Administrator Tasks" at bounding box center [553, 227] width 101 height 19
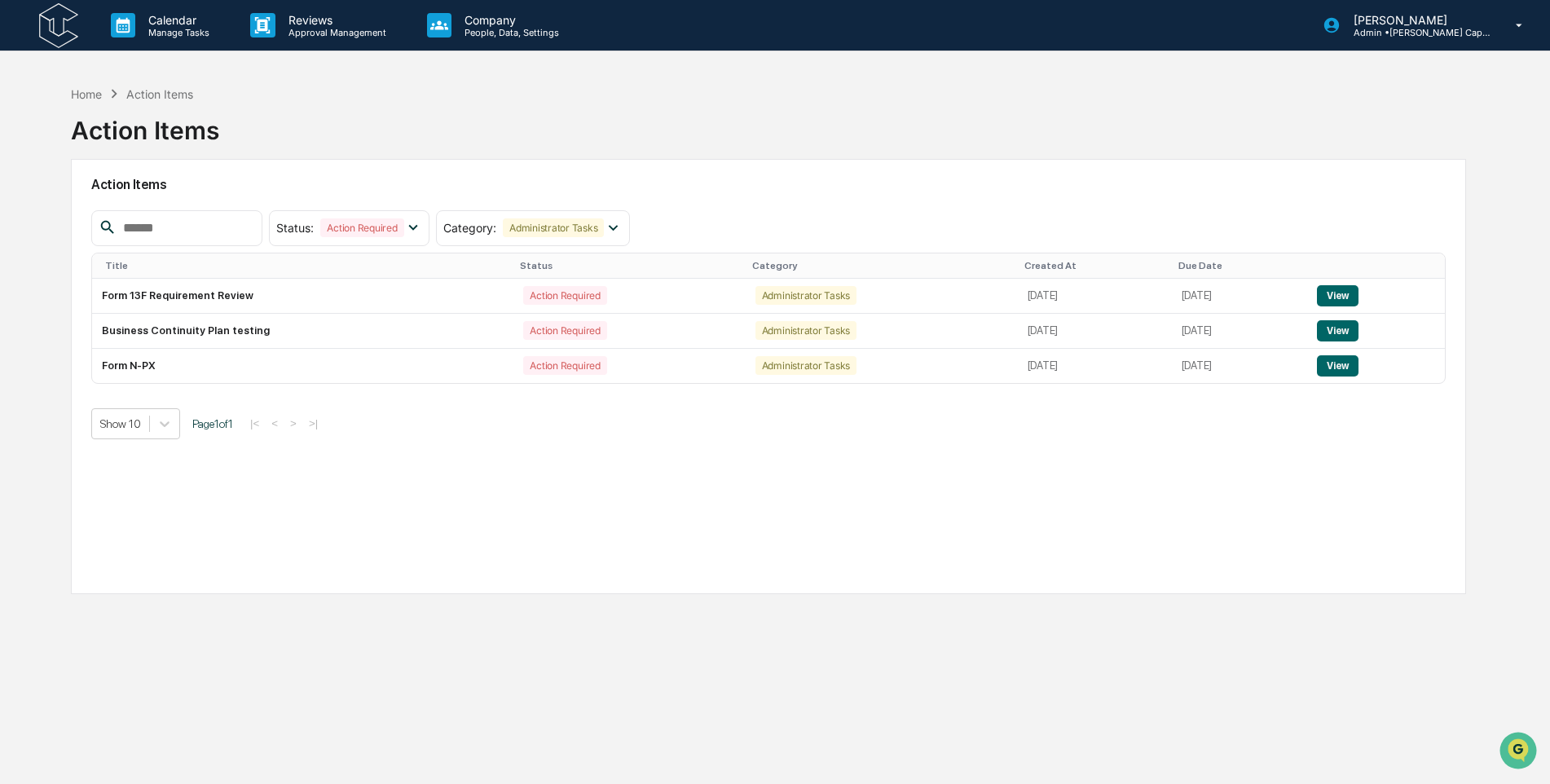
click at [670, 500] on div "Action Items Status : Action Required Select/Deselect All Action Required Resol…" at bounding box center [768, 376] width 1396 height 435
click at [103, 95] on div "Home Action Items" at bounding box center [131, 93] width 122 height 18
click at [100, 95] on div "Home" at bounding box center [86, 93] width 31 height 14
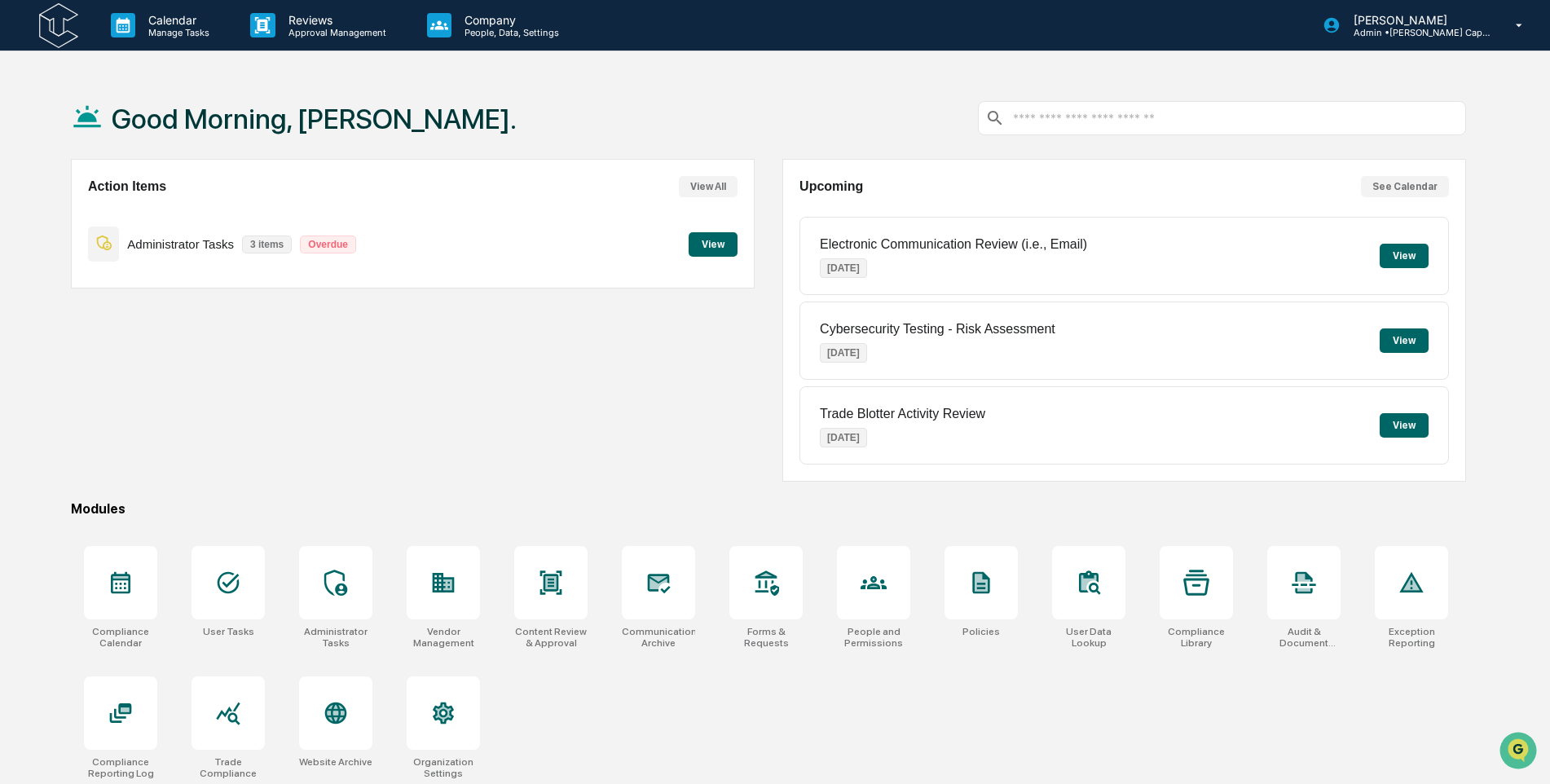
click at [718, 248] on button "View" at bounding box center [713, 244] width 49 height 25
